Goal: Navigation & Orientation: Find specific page/section

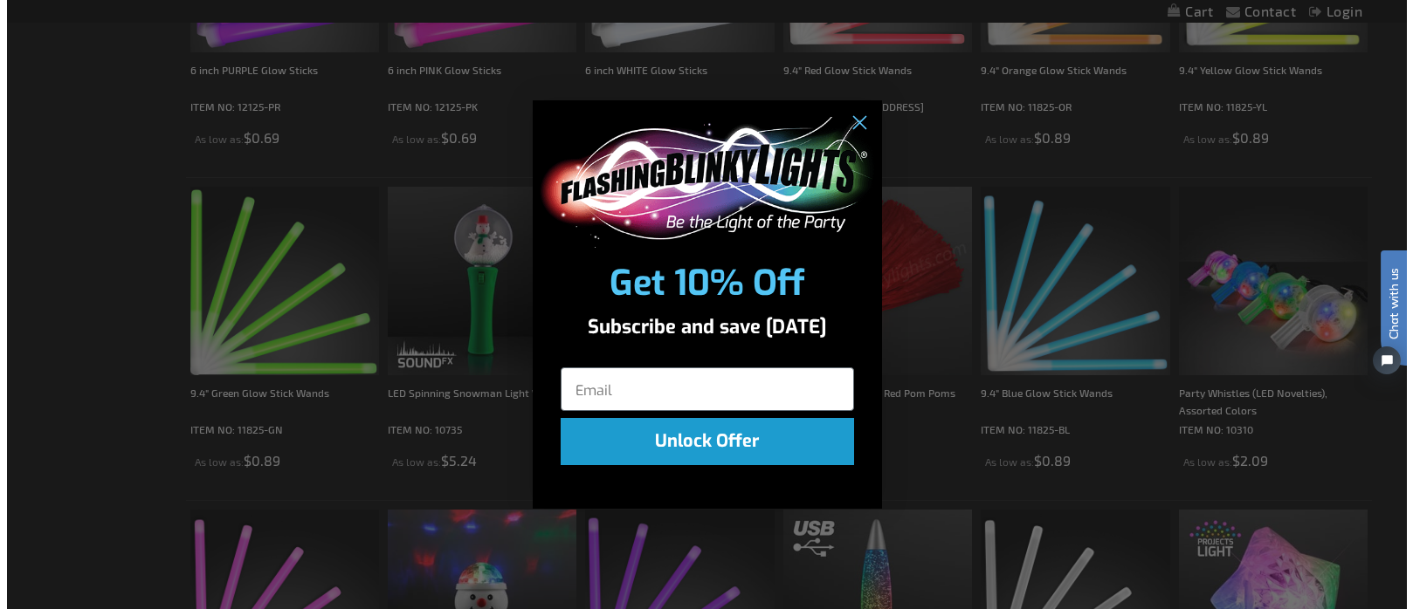
scroll to position [1312, 0]
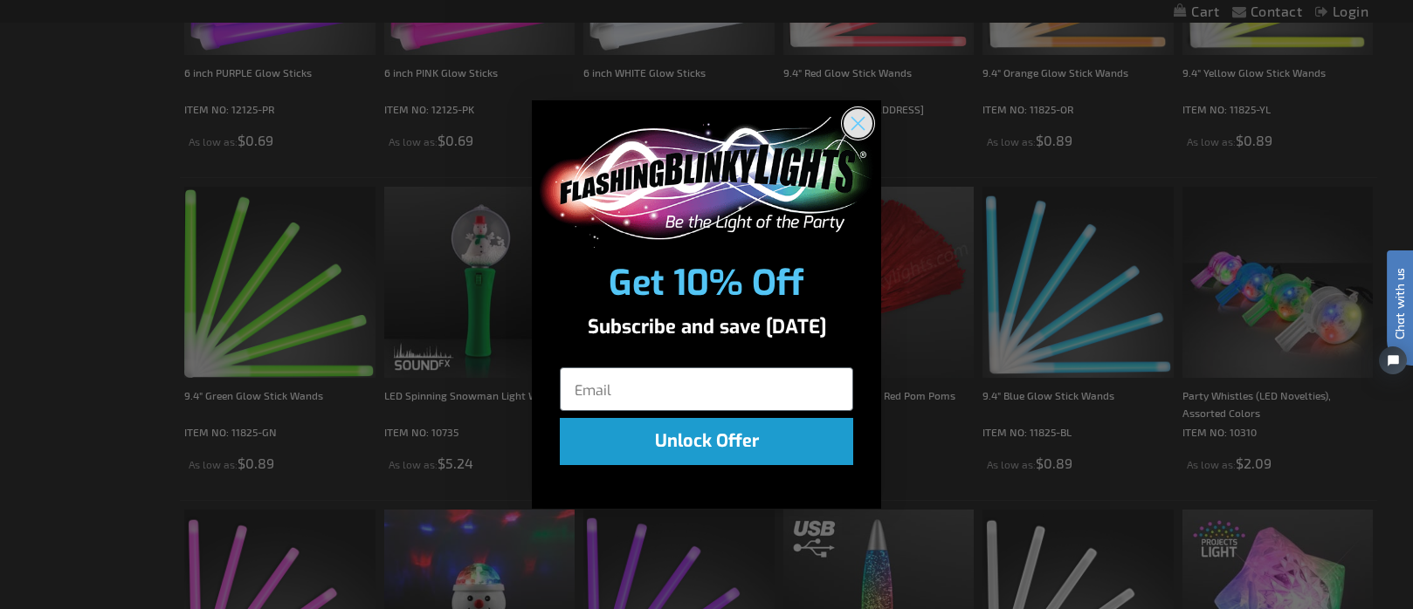
click at [859, 133] on circle "Close dialog" at bounding box center [857, 122] width 29 height 29
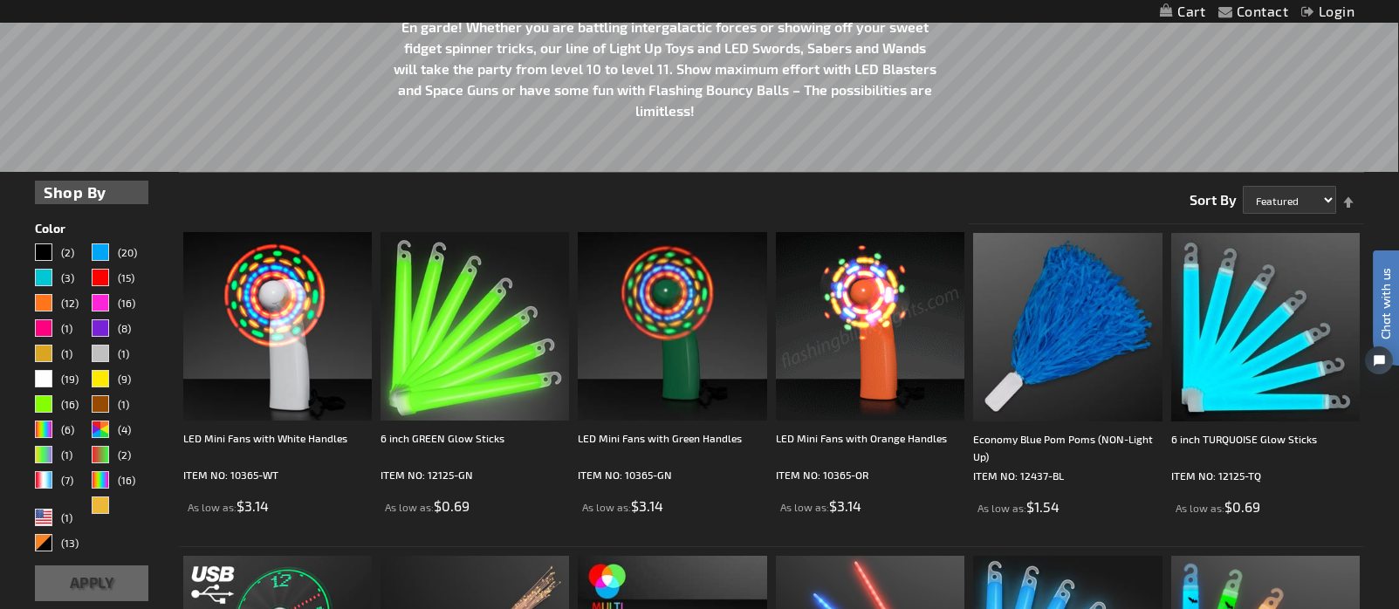
scroll to position [0, 0]
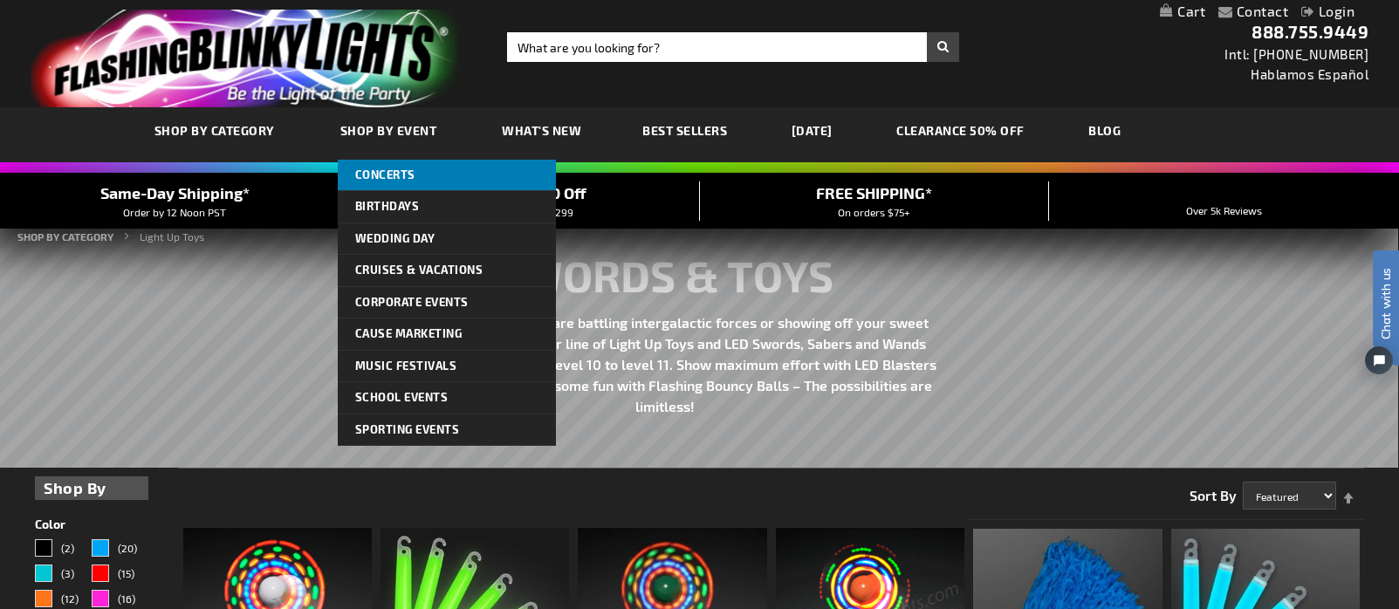
click at [393, 176] on span "Concerts" at bounding box center [385, 175] width 60 height 14
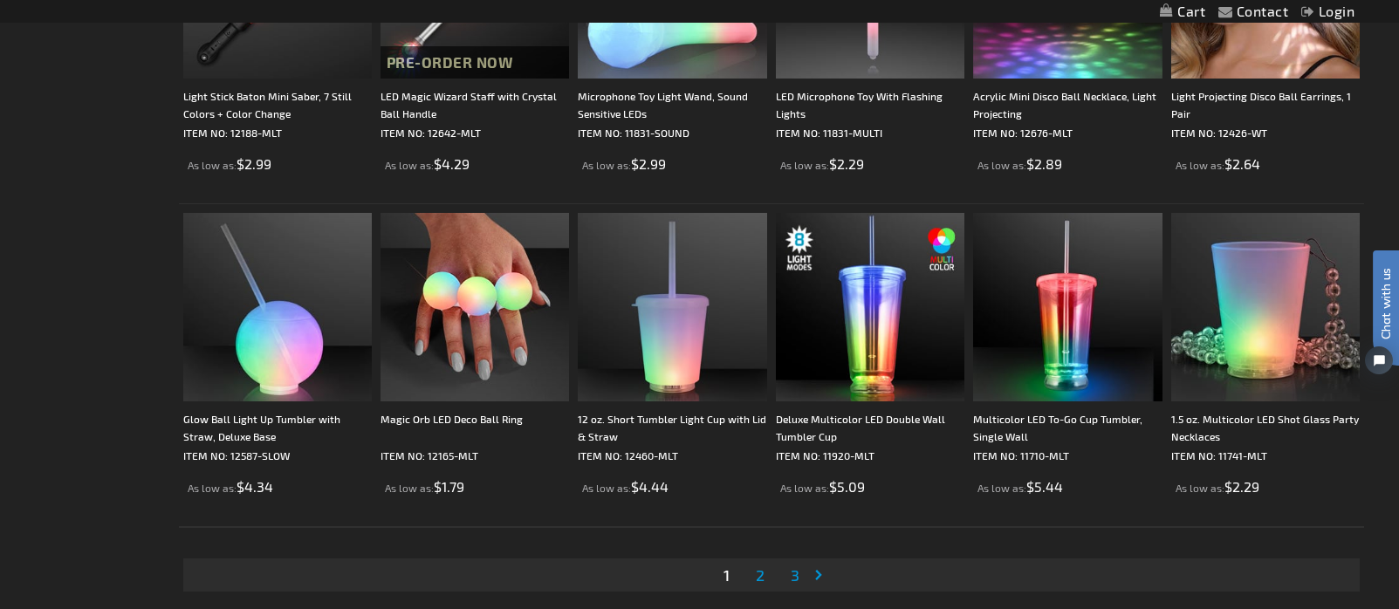
scroll to position [3405, 0]
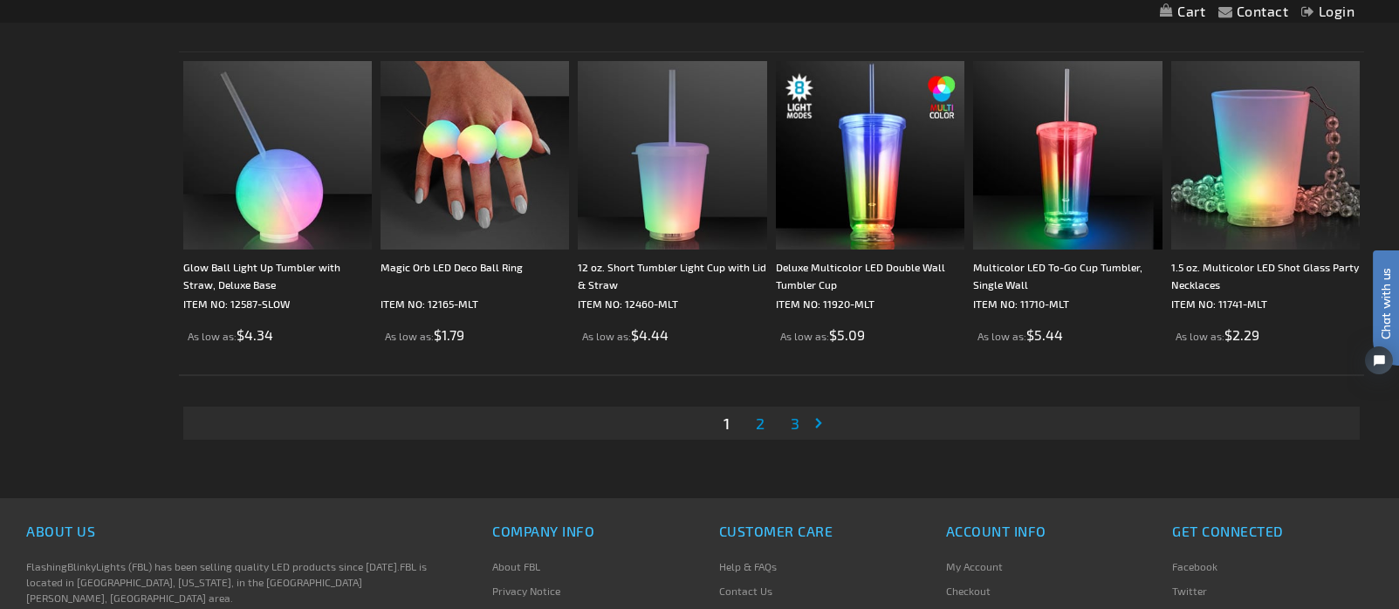
click at [759, 415] on span "2" at bounding box center [760, 423] width 9 height 19
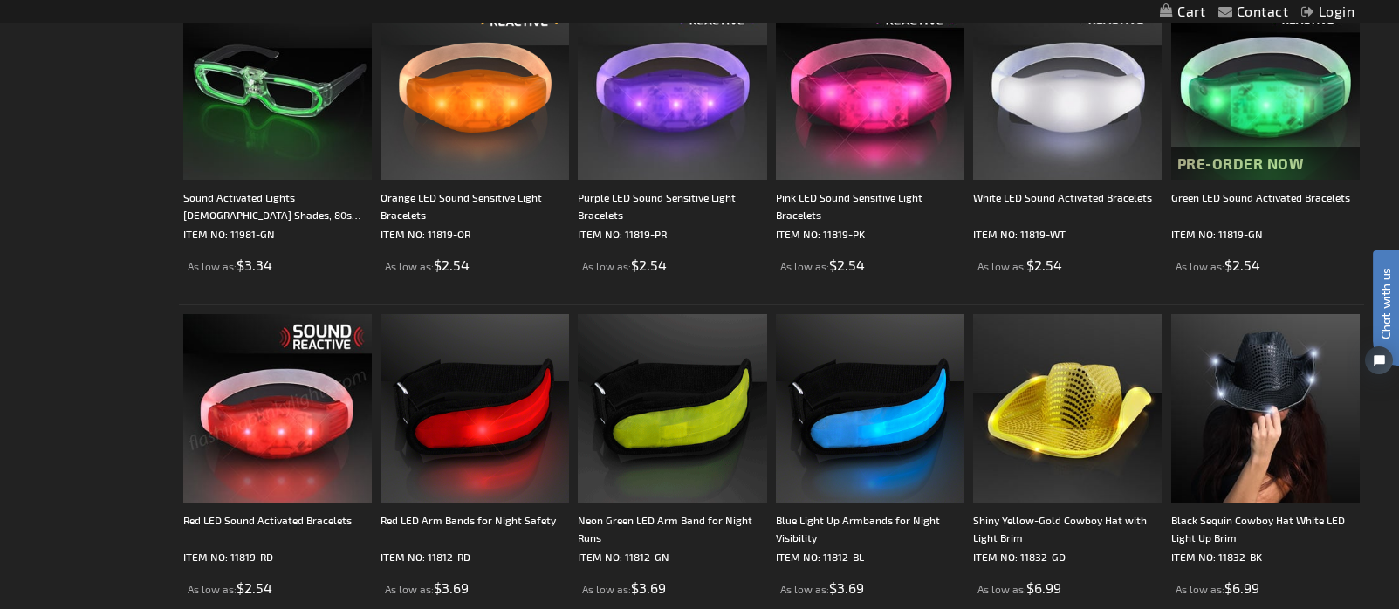
scroll to position [2270, 0]
